Goal: Task Accomplishment & Management: Complete application form

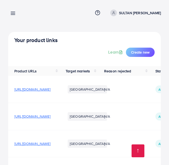
scroll to position [102, 0]
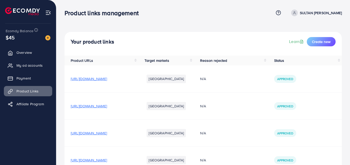
click at [169, 107] on li "[GEOGRAPHIC_DATA]" at bounding box center [165, 106] width 39 height 8
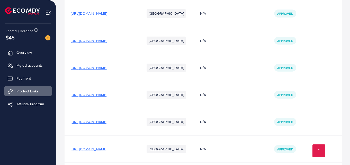
scroll to position [86, 0]
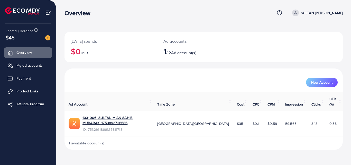
click at [305, 12] on p "SULTAN [PERSON_NAME]" at bounding box center [322, 13] width 42 height 6
click at [303, 39] on link "Log out" at bounding box center [318, 42] width 49 height 12
click at [32, 65] on span "My ad accounts" at bounding box center [31, 65] width 26 height 5
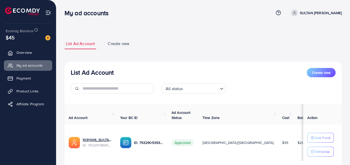
scroll to position [34, 0]
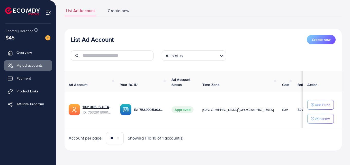
drag, startPoint x: 208, startPoint y: 126, endPoint x: 232, endPoint y: 130, distance: 24.5
click at [232, 130] on div "Ad Account Your BC ID Ad Account Status Time Zone Cost Balance Auto top-up Thre…" at bounding box center [202, 107] width 277 height 73
click at [245, 151] on div "List Ad Account Create new List Ad Account Create new All status Loading... Ad …" at bounding box center [202, 77] width 277 height 157
drag, startPoint x: 255, startPoint y: 126, endPoint x: 289, endPoint y: 132, distance: 34.4
click at [289, 132] on div "Ad Account Your BC ID Ad Account Status Time Zone Cost Balance Auto top-up Thre…" at bounding box center [202, 107] width 277 height 73
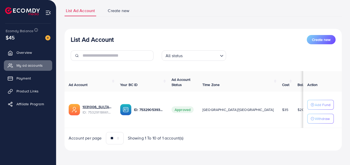
click at [289, 132] on div "Account per page ** ** ** *** Showing 1 To 10 of 1 account(s)" at bounding box center [202, 138] width 285 height 12
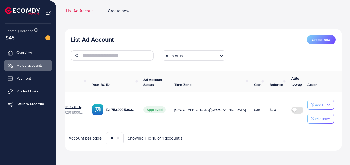
click at [291, 109] on label at bounding box center [298, 109] width 14 height 6
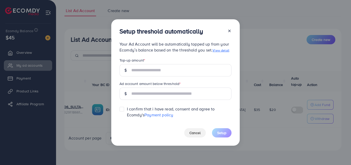
click at [231, 34] on div at bounding box center [227, 32] width 8 height 10
click at [229, 28] on div at bounding box center [227, 32] width 8 height 10
click at [229, 30] on icon at bounding box center [229, 31] width 4 height 4
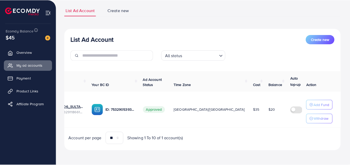
scroll to position [0, 27]
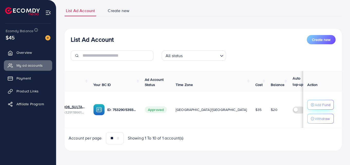
click at [312, 105] on div "Add Fund" at bounding box center [320, 104] width 20 height 6
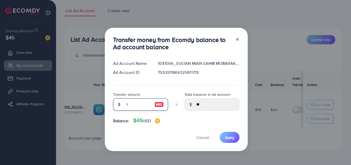
click at [128, 103] on input "number" at bounding box center [138, 104] width 26 height 12
type input "*"
type input "*****"
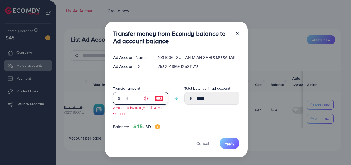
type input "**"
type input "*****"
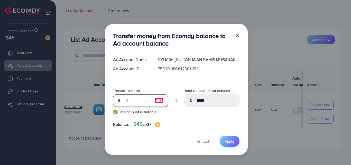
type input "**"
click at [232, 145] on button "Apply" at bounding box center [230, 140] width 20 height 11
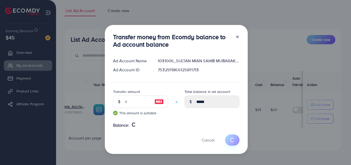
type input "**"
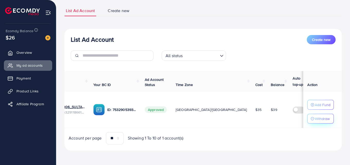
click at [316, 115] on p "Withdraw" at bounding box center [321, 118] width 15 height 6
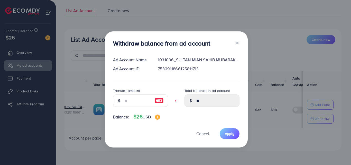
click at [237, 42] on icon at bounding box center [237, 43] width 4 height 4
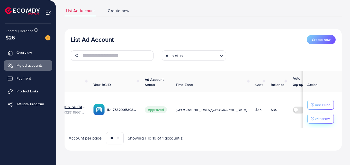
click at [318, 117] on p "Withdraw" at bounding box center [321, 118] width 15 height 6
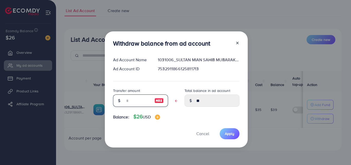
click at [138, 100] on input "text" at bounding box center [138, 100] width 26 height 12
type input "*"
type input "*****"
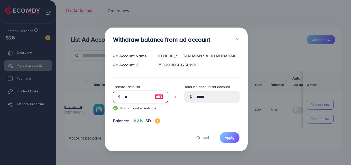
type input "**"
type input "*****"
type input "**"
click at [234, 138] on button "Apply" at bounding box center [230, 137] width 20 height 11
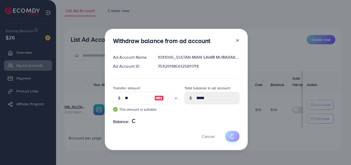
type input "**"
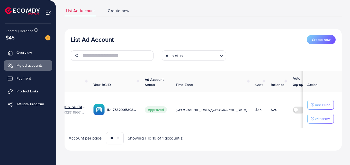
click at [235, 144] on div "List Ad Account Create new All status Loading... Ad Account Your BC ID Ad Accou…" at bounding box center [202, 90] width 277 height 122
click at [22, 75] on link "Payment" at bounding box center [28, 78] width 48 height 10
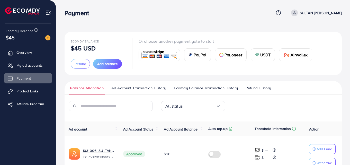
click at [239, 39] on div "Or choose another payment gate to start PayPal Payoneer USDT Airwallex" at bounding box center [227, 53] width 178 height 31
click at [35, 68] on span "My ad accounts" at bounding box center [31, 65] width 26 height 5
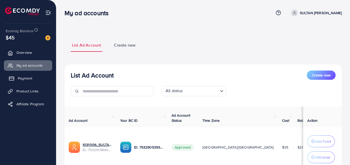
click at [30, 79] on span "Payment" at bounding box center [25, 78] width 14 height 5
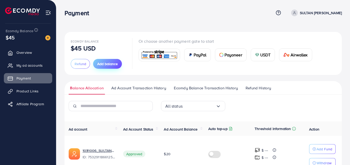
click at [103, 60] on button "Add balance" at bounding box center [107, 64] width 29 height 10
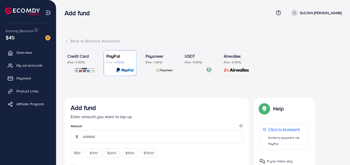
click at [186, 67] on div at bounding box center [197, 70] width 27 height 6
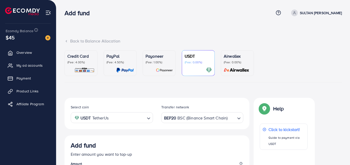
click at [221, 20] on div "Add fund Help Center Contact Support Term and policy About Us SULTAN [PERSON_NA…" at bounding box center [202, 13] width 277 height 14
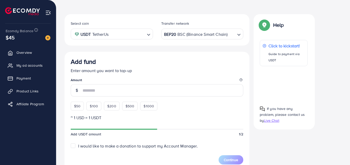
scroll to position [89, 0]
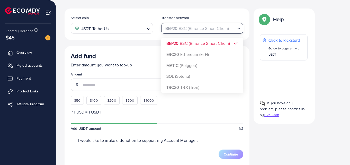
click at [239, 31] on icon "Search for option" at bounding box center [238, 28] width 5 height 5
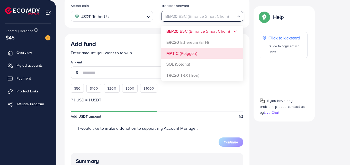
scroll to position [98, 0]
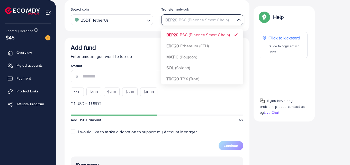
click at [217, 36] on div "Select coin USDT TetherUs Loading... Transfer network BEP20 BSC (Binance Smart …" at bounding box center [156, 127] width 185 height 255
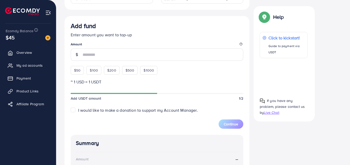
scroll to position [125, 0]
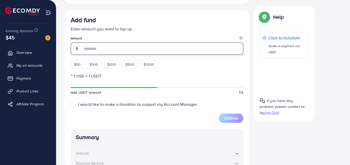
click at [102, 46] on input "number" at bounding box center [162, 48] width 161 height 12
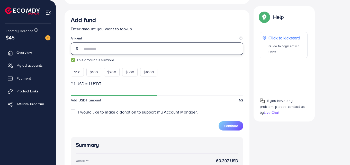
type input "*"
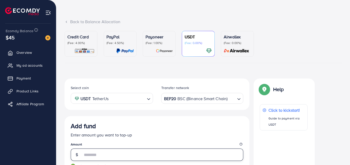
scroll to position [2, 0]
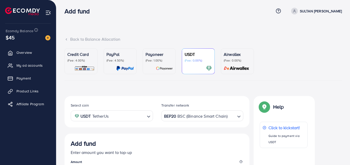
type input "**"
click at [77, 62] on p "(Fee: 4.00%)" at bounding box center [80, 60] width 27 height 4
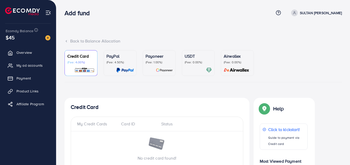
click at [111, 67] on div "PayPal (Fee: 4.50%)" at bounding box center [119, 63] width 27 height 20
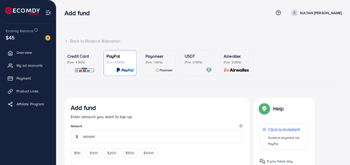
click at [151, 66] on div "Payoneer (Fee: 1.00%)" at bounding box center [158, 63] width 27 height 20
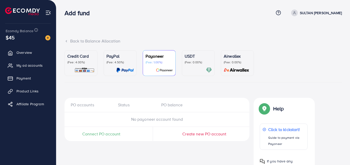
click at [188, 59] on div "USDT (Fee: 0.00%)" at bounding box center [197, 58] width 27 height 11
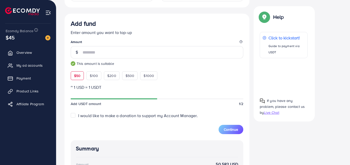
scroll to position [123, 0]
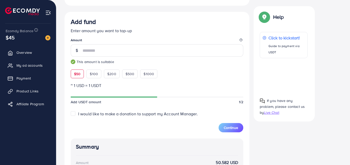
click at [78, 114] on label "I would like to make a donation to support my Account Manager." at bounding box center [137, 114] width 119 height 6
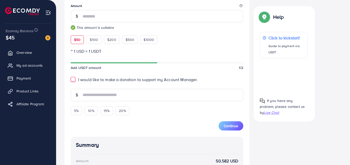
scroll to position [176, 0]
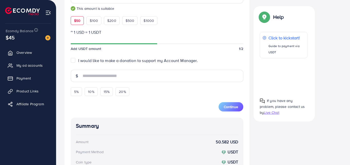
click at [76, 64] on form "Add fund Enter amount you want to top-up Amount ** This amount is suitable $50 …" at bounding box center [157, 38] width 172 height 146
click at [78, 62] on label "I would like to make a donation to support my Account Manager." at bounding box center [137, 61] width 119 height 6
type input "*"
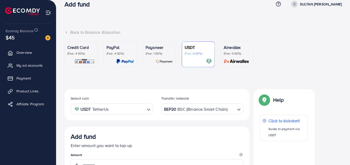
scroll to position [0, 0]
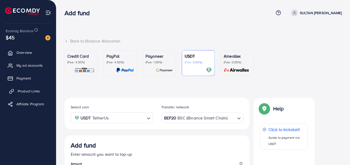
click at [23, 91] on span "Product Links" at bounding box center [29, 90] width 22 height 5
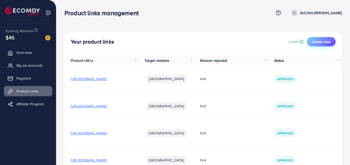
click at [323, 41] on span "Create new" at bounding box center [321, 41] width 18 height 5
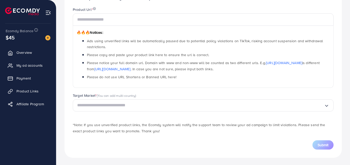
scroll to position [62, 0]
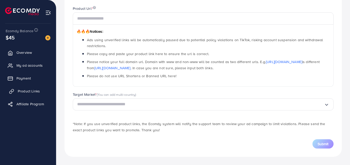
click at [39, 90] on span "Product Links" at bounding box center [29, 90] width 22 height 5
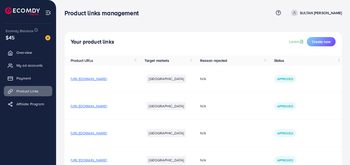
click at [293, 14] on icon at bounding box center [294, 13] width 4 height 4
click at [276, 25] on div "Your product links Learn Create new Product URLs Target markets Reason rejected…" at bounding box center [202, 125] width 293 height 251
click at [297, 39] on link "Learn" at bounding box center [297, 42] width 16 height 6
click at [316, 44] on button "Create new" at bounding box center [320, 41] width 29 height 9
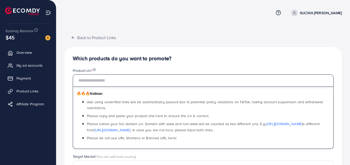
click at [210, 81] on input "text" at bounding box center [203, 80] width 260 height 12
click at [131, 78] on input "text" at bounding box center [203, 80] width 260 height 12
paste input "**********"
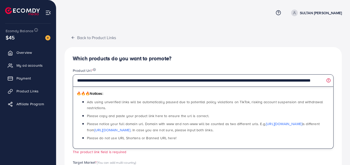
scroll to position [0, 25]
type input "**********"
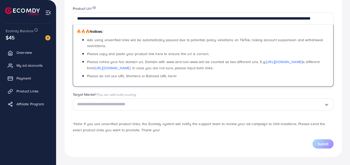
scroll to position [0, 0]
click at [126, 107] on input "Search for option" at bounding box center [200, 104] width 247 height 8
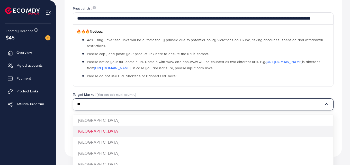
type input "**"
click at [101, 131] on div "**********" at bounding box center [202, 70] width 277 height 171
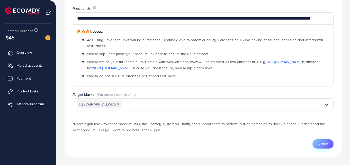
click at [323, 141] on span "Submit" at bounding box center [322, 143] width 11 height 5
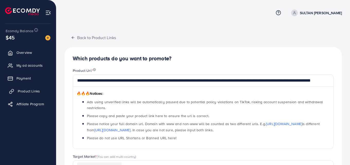
click at [26, 90] on span "Product Links" at bounding box center [29, 90] width 22 height 5
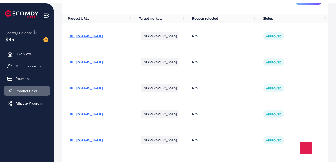
scroll to position [86, 0]
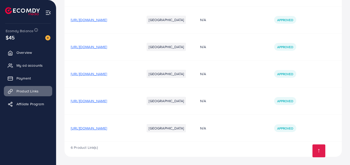
click at [107, 128] on span "[URL][DOMAIN_NAME]" at bounding box center [89, 127] width 36 height 5
drag, startPoint x: 246, startPoint y: 135, endPoint x: 241, endPoint y: 135, distance: 4.9
click at [241, 135] on td "N/A" at bounding box center [231, 127] width 74 height 27
click at [186, 129] on li "[GEOGRAPHIC_DATA]" at bounding box center [165, 128] width 39 height 8
drag, startPoint x: 168, startPoint y: 127, endPoint x: 70, endPoint y: 127, distance: 97.9
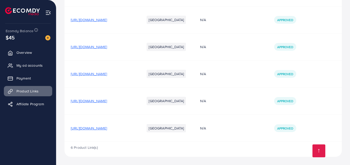
click at [70, 127] on td "[URL][DOMAIN_NAME]" at bounding box center [101, 127] width 74 height 27
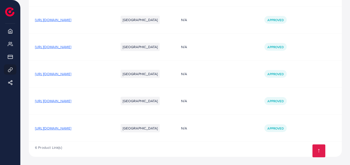
drag, startPoint x: 141, startPoint y: 127, endPoint x: 83, endPoint y: 131, distance: 57.9
click at [71, 131] on div "[URL][DOMAIN_NAME]" at bounding box center [53, 127] width 36 height 5
click at [94, 135] on td "[URL][DOMAIN_NAME]" at bounding box center [70, 127] width 83 height 27
drag, startPoint x: 141, startPoint y: 128, endPoint x: 115, endPoint y: 129, distance: 25.7
click at [71, 129] on span "[URL][DOMAIN_NAME]" at bounding box center [53, 127] width 36 height 5
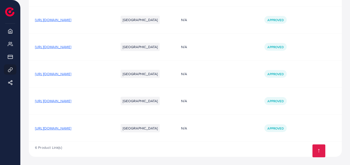
click at [147, 142] on div "6 Product Link(s)" at bounding box center [185, 149] width 313 height 15
drag, startPoint x: 142, startPoint y: 126, endPoint x: 114, endPoint y: 126, distance: 27.7
click at [71, 126] on span "[URL][DOMAIN_NAME]" at bounding box center [53, 127] width 36 height 5
click at [112, 119] on td "[URL][DOMAIN_NAME]" at bounding box center [70, 127] width 83 height 27
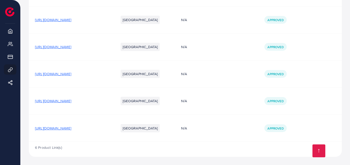
click at [71, 127] on span "[URL][DOMAIN_NAME]" at bounding box center [53, 127] width 36 height 5
click at [71, 129] on span "[URL][DOMAIN_NAME]" at bounding box center [53, 127] width 36 height 5
drag, startPoint x: 141, startPoint y: 131, endPoint x: 132, endPoint y: 129, distance: 9.6
drag, startPoint x: 132, startPoint y: 129, endPoint x: 144, endPoint y: 131, distance: 12.5
click at [112, 131] on td "[URL][DOMAIN_NAME]" at bounding box center [70, 127] width 83 height 27
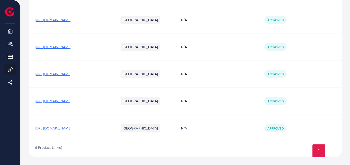
drag, startPoint x: 144, startPoint y: 128, endPoint x: 118, endPoint y: 130, distance: 25.5
click at [71, 130] on span "[URL][DOMAIN_NAME]" at bounding box center [53, 127] width 36 height 5
click at [71, 126] on span "[URL][DOMAIN_NAME]" at bounding box center [53, 127] width 36 height 5
drag, startPoint x: 147, startPoint y: 127, endPoint x: 105, endPoint y: 129, distance: 42.0
click at [105, 129] on td "[URL][DOMAIN_NAME]" at bounding box center [70, 127] width 83 height 27
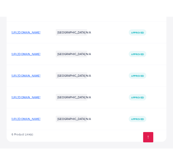
scroll to position [102, 0]
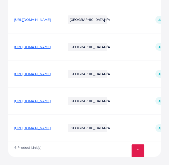
copy span "re-organic-hair-oil-natural"
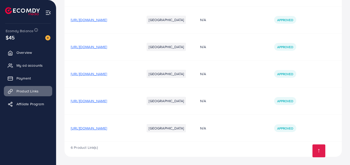
scroll to position [0, 0]
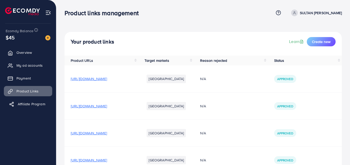
click at [34, 105] on span "Affiliate Program" at bounding box center [31, 103] width 27 height 5
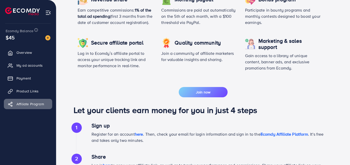
scroll to position [182, 0]
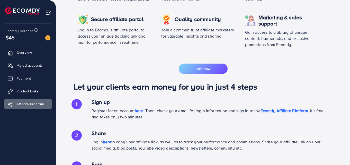
drag, startPoint x: 172, startPoint y: 96, endPoint x: 152, endPoint y: 68, distance: 34.7
click at [152, 68] on div "Why should join our Affiliate program Revenue share Earn competitive commission…" at bounding box center [202, 94] width 269 height 291
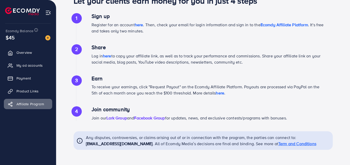
scroll to position [276, 0]
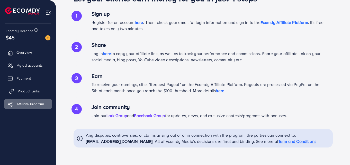
click at [28, 93] on span "Product Links" at bounding box center [29, 90] width 22 height 5
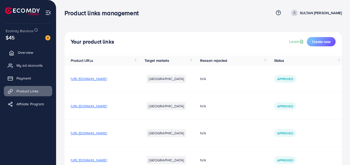
click at [30, 53] on span "Overview" at bounding box center [25, 52] width 15 height 5
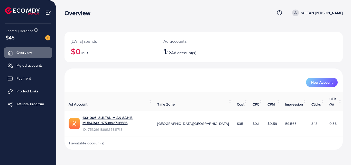
drag, startPoint x: 182, startPoint y: 70, endPoint x: 169, endPoint y: 86, distance: 19.9
click at [169, 86] on div "New Account" at bounding box center [204, 82] width 268 height 9
click at [38, 65] on span "My ad accounts" at bounding box center [31, 65] width 26 height 5
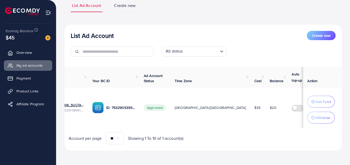
scroll to position [0, 28]
drag, startPoint x: 291, startPoint y: 94, endPoint x: 278, endPoint y: 41, distance: 54.0
click at [278, 41] on div "List Ad Account Create new All status Loading..." at bounding box center [202, 46] width 277 height 30
click at [287, 88] on td at bounding box center [301, 107] width 28 height 40
click at [323, 103] on p "Add Fund" at bounding box center [323, 101] width 16 height 6
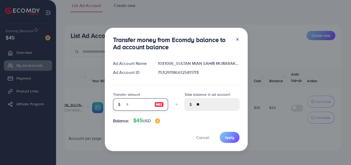
click at [141, 103] on input "number" at bounding box center [138, 104] width 26 height 12
type input "*"
type input "*****"
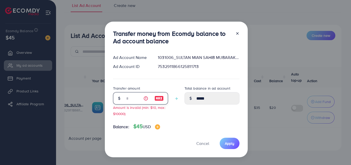
type input "**"
type input "*****"
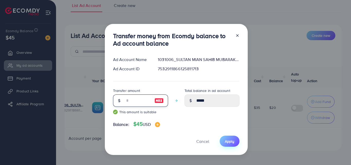
type input "**"
click at [230, 141] on span "Apply" at bounding box center [230, 140] width 10 height 5
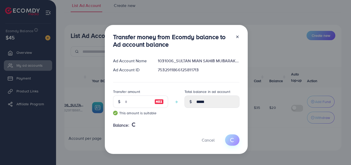
type input "**"
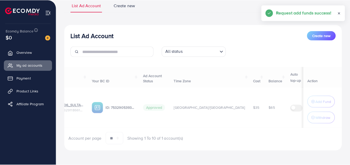
scroll to position [0, 27]
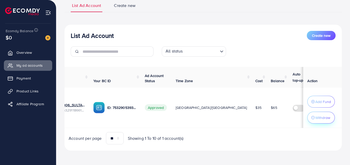
click at [319, 119] on button "Withdraw" at bounding box center [320, 117] width 27 height 12
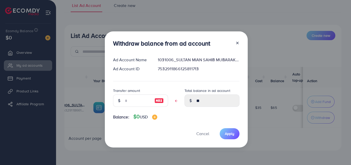
click at [204, 120] on div "Balance: $0 USD" at bounding box center [176, 117] width 126 height 8
drag, startPoint x: 187, startPoint y: 121, endPoint x: 141, endPoint y: 98, distance: 52.0
click at [141, 98] on input "text" at bounding box center [138, 100] width 26 height 12
type input "*"
type input "*****"
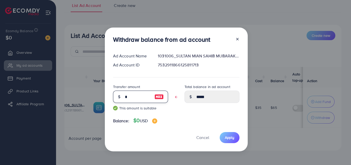
type input "**"
type input "*****"
type input "**"
click at [228, 134] on button "Apply" at bounding box center [230, 137] width 20 height 11
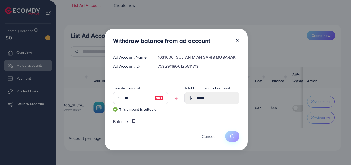
type input "**"
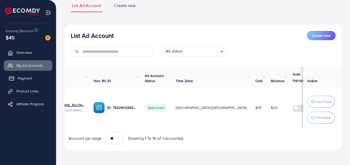
click at [25, 76] on span "Payment" at bounding box center [25, 78] width 14 height 5
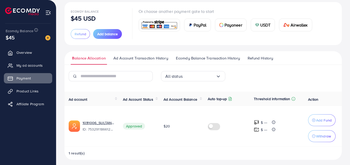
scroll to position [33, 0]
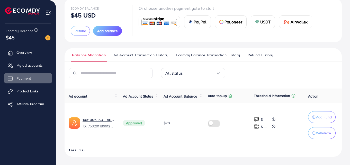
click at [268, 22] on span "USDT" at bounding box center [265, 22] width 11 height 6
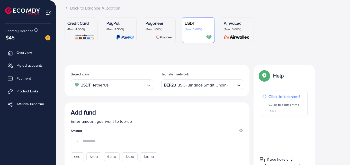
scroll to position [91, 0]
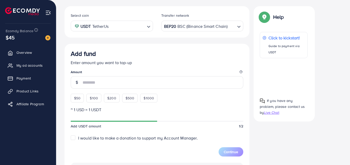
click at [88, 85] on input "number" at bounding box center [162, 82] width 161 height 12
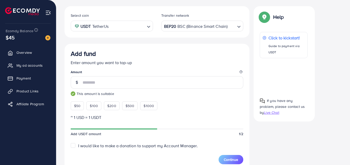
type input "*"
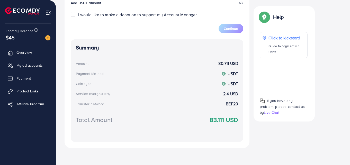
scroll to position [224, 0]
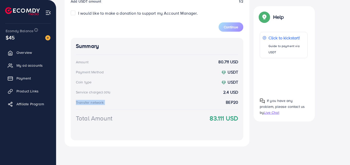
drag, startPoint x: 217, startPoint y: 108, endPoint x: 210, endPoint y: 100, distance: 10.5
click at [210, 100] on div "Summary Amount 80.711 USD Payment Method USDT Coin type USDT Service charge (3.…" at bounding box center [157, 89] width 172 height 102
click at [182, 147] on div "Select coin USDT TetherUs Loading... Transfer network BEP20 BSC (Binance Smart …" at bounding box center [202, 12] width 277 height 276
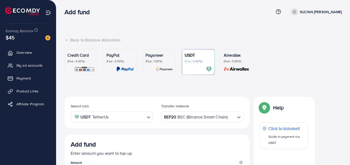
scroll to position [0, 0]
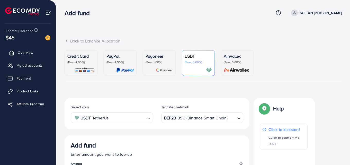
click at [35, 49] on link "Overview" at bounding box center [28, 52] width 48 height 10
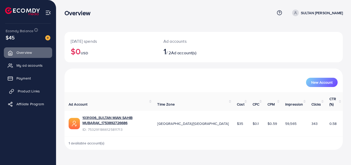
click at [37, 90] on span "Product Links" at bounding box center [29, 90] width 22 height 5
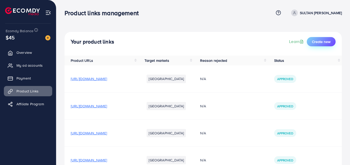
click at [317, 41] on span "Create new" at bounding box center [321, 41] width 18 height 5
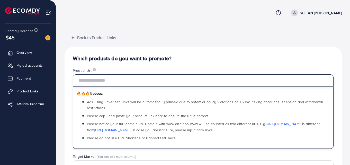
click at [198, 80] on input "text" at bounding box center [203, 80] width 260 height 12
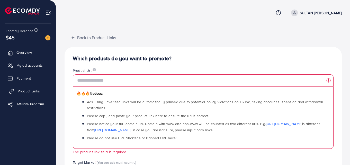
click at [29, 87] on link "Product Links" at bounding box center [28, 91] width 48 height 10
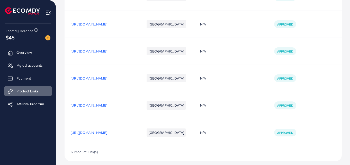
scroll to position [86, 0]
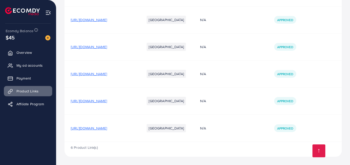
drag, startPoint x: 43, startPoint y: 126, endPoint x: 36, endPoint y: 124, distance: 6.8
click at [35, 124] on ul "Overview My ad accounts Payment Product Links Affiliate Program" at bounding box center [28, 91] width 56 height 93
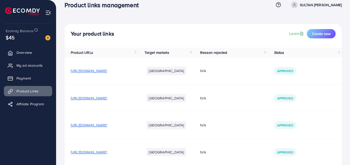
scroll to position [0, 0]
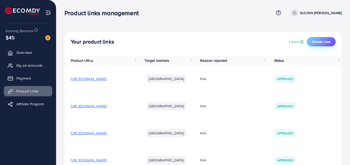
click at [324, 45] on button "Create new" at bounding box center [320, 41] width 29 height 9
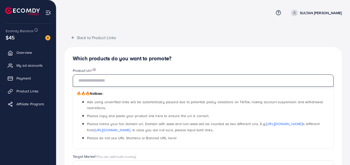
click at [207, 84] on input "text" at bounding box center [203, 80] width 260 height 12
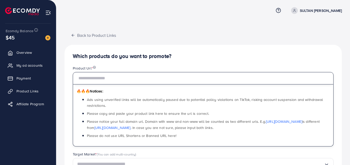
scroll to position [2, 0]
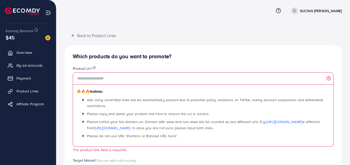
drag, startPoint x: 305, startPoint y: 31, endPoint x: 333, endPoint y: 32, distance: 28.5
click at [333, 32] on div "Back to Product Links Which products do you want to promote? Product Url * 🔥🔥🔥 …" at bounding box center [202, 126] width 277 height 192
click at [36, 88] on span "Product Links" at bounding box center [29, 90] width 22 height 5
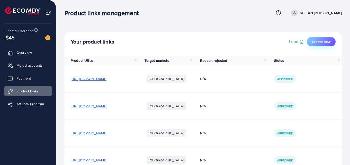
click at [320, 40] on span "Create new" at bounding box center [321, 41] width 18 height 5
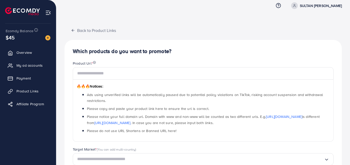
scroll to position [14, 0]
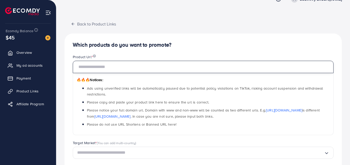
click at [144, 69] on input "text" at bounding box center [203, 67] width 260 height 12
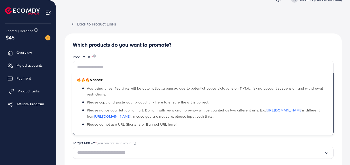
click at [36, 89] on span "Product Links" at bounding box center [29, 90] width 22 height 5
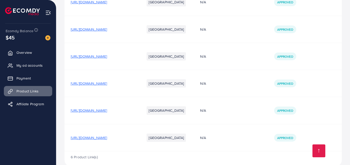
scroll to position [86, 0]
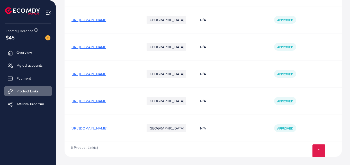
drag, startPoint x: 171, startPoint y: 125, endPoint x: 138, endPoint y: 127, distance: 33.2
click at [138, 127] on td "[URL][DOMAIN_NAME]" at bounding box center [101, 127] width 74 height 27
copy span "pure-organic-hair-oil"
click at [167, 143] on div "6 Product Link(s)" at bounding box center [202, 149] width 277 height 15
drag, startPoint x: 163, startPoint y: 126, endPoint x: 146, endPoint y: 128, distance: 16.8
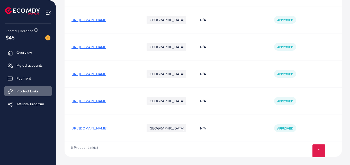
click at [107, 128] on span "[URL][DOMAIN_NAME]" at bounding box center [89, 127] width 36 height 5
copy span "organic-ha"
drag, startPoint x: 161, startPoint y: 127, endPoint x: 162, endPoint y: 133, distance: 5.5
click at [138, 133] on td "[URL][DOMAIN_NAME]" at bounding box center [101, 127] width 74 height 27
drag, startPoint x: 170, startPoint y: 128, endPoint x: 133, endPoint y: 128, distance: 37.3
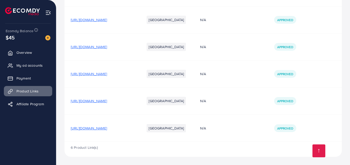
click at [133, 128] on td "[URL][DOMAIN_NAME]" at bounding box center [101, 127] width 74 height 27
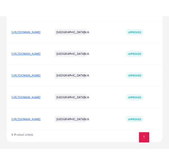
scroll to position [102, 0]
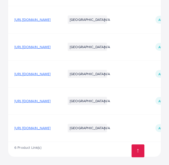
copy span "ve-pure-organic-hair-oi"
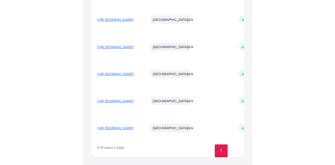
scroll to position [86, 0]
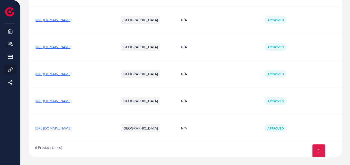
drag, startPoint x: 148, startPoint y: 125, endPoint x: 108, endPoint y: 134, distance: 40.2
click at [108, 134] on td "[URL][DOMAIN_NAME]" at bounding box center [70, 127] width 83 height 27
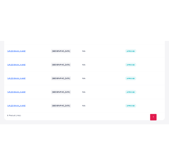
scroll to position [102, 0]
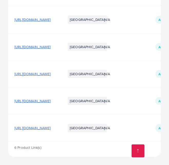
copy span "-organic-hair-oil-natural"
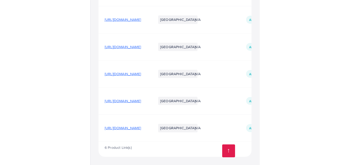
scroll to position [86, 0]
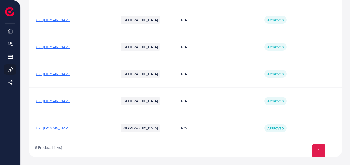
click at [112, 125] on td "[URL][DOMAIN_NAME]" at bounding box center [70, 127] width 83 height 27
drag, startPoint x: 148, startPoint y: 126, endPoint x: 34, endPoint y: 136, distance: 114.7
click at [34, 136] on td "[URL][DOMAIN_NAME]" at bounding box center [70, 127] width 83 height 27
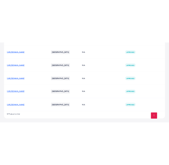
scroll to position [102, 0]
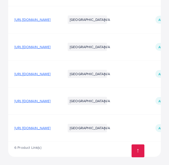
copy span "[URL][DOMAIN_NAME]"
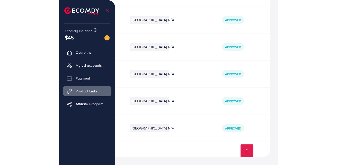
scroll to position [86, 0]
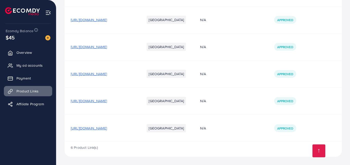
drag, startPoint x: 165, startPoint y: 124, endPoint x: 96, endPoint y: 129, distance: 69.3
click at [96, 129] on td "[URL][DOMAIN_NAME]" at bounding box center [101, 127] width 74 height 27
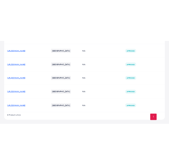
scroll to position [102, 0]
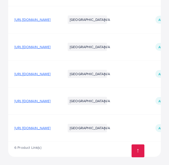
copy span "[DOMAIN_NAME][URL]"
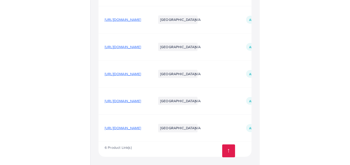
scroll to position [86, 0]
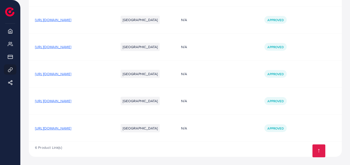
click at [71, 129] on span "[URL][DOMAIN_NAME]" at bounding box center [53, 127] width 36 height 5
drag, startPoint x: 127, startPoint y: 128, endPoint x: 139, endPoint y: 133, distance: 13.4
click at [112, 133] on td "[URL][DOMAIN_NAME]" at bounding box center [70, 127] width 83 height 27
drag, startPoint x: 146, startPoint y: 128, endPoint x: 83, endPoint y: 123, distance: 63.4
click at [83, 123] on td "[URL][DOMAIN_NAME]" at bounding box center [70, 127] width 83 height 27
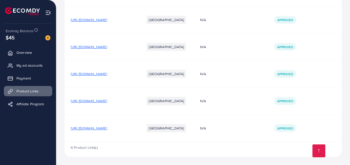
click at [153, 143] on div "6 Product Link(s)" at bounding box center [202, 149] width 277 height 15
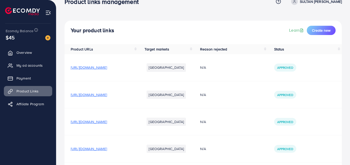
scroll to position [0, 0]
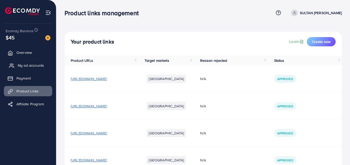
click at [34, 69] on link "My ad accounts" at bounding box center [28, 65] width 48 height 10
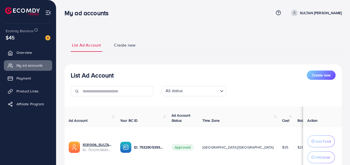
scroll to position [41, 0]
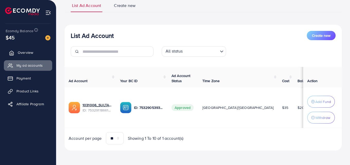
click at [23, 53] on span "Overview" at bounding box center [25, 52] width 15 height 5
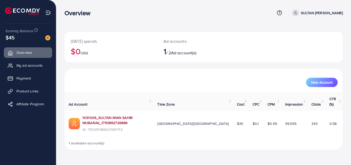
click at [110, 115] on link "1031006_SULTAN MIAN SAHIB MUBARAK_1753892726686" at bounding box center [115, 120] width 67 height 11
